Goal: Check status: Check status

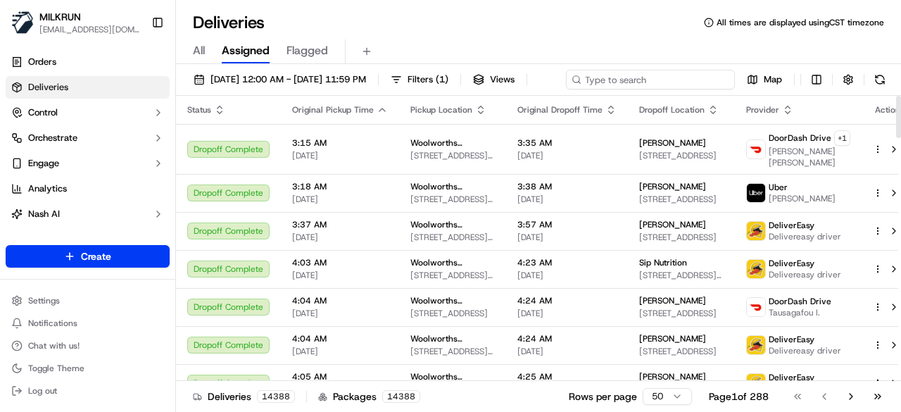
click at [692, 77] on div "[DATE] 12:00 AM - [DATE] 11:59 PM Filters ( 1 ) Views Map" at bounding box center [538, 83] width 725 height 26
paste input "841a956f-23f1-48b8-b34e-8ebfd4969df8"
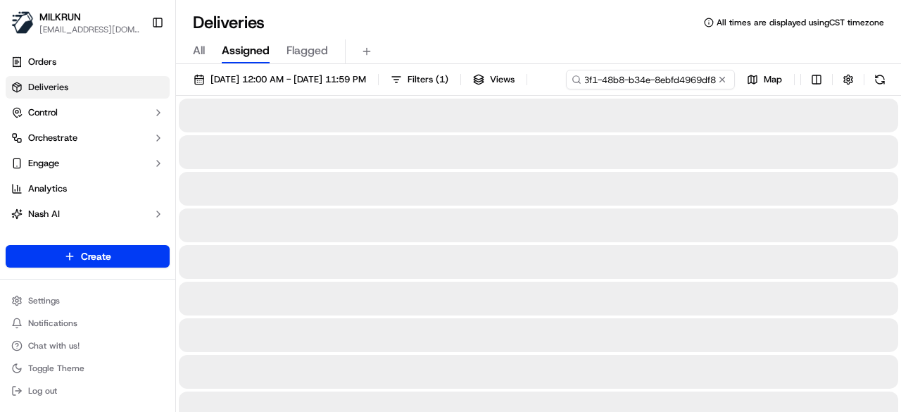
type input "841a956f-23f1-48b8-b34e-8ebfd4969df8"
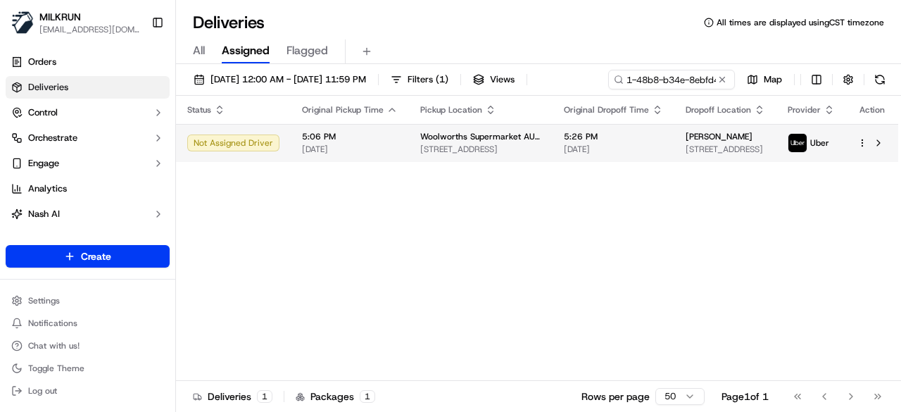
click at [651, 170] on div "Status Original Pickup Time Pickup Location Original Dropoff Time Dropoff Locat…" at bounding box center [537, 238] width 722 height 285
click at [627, 155] on td "5:26 PM [DATE]" at bounding box center [614, 143] width 122 height 38
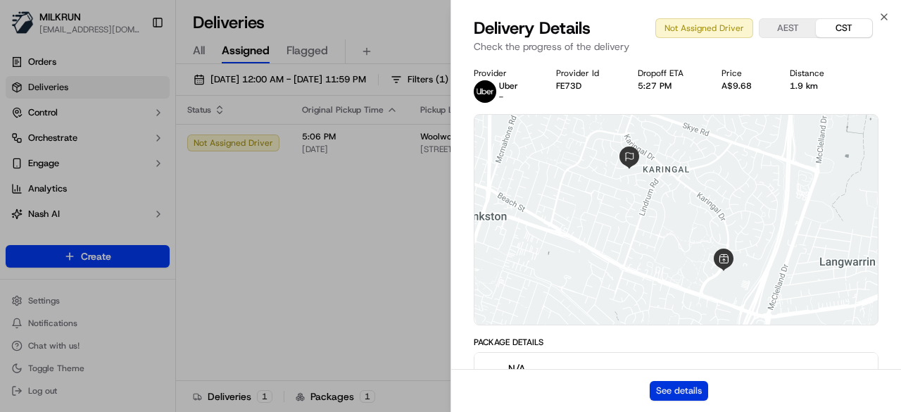
click at [698, 389] on button "See details" at bounding box center [679, 391] width 58 height 20
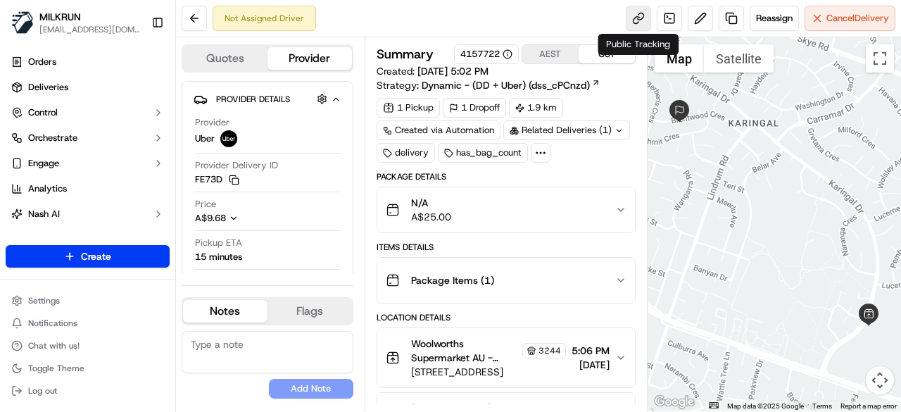
click at [646, 24] on link at bounding box center [638, 18] width 25 height 25
